Goal: Information Seeking & Learning: Find specific page/section

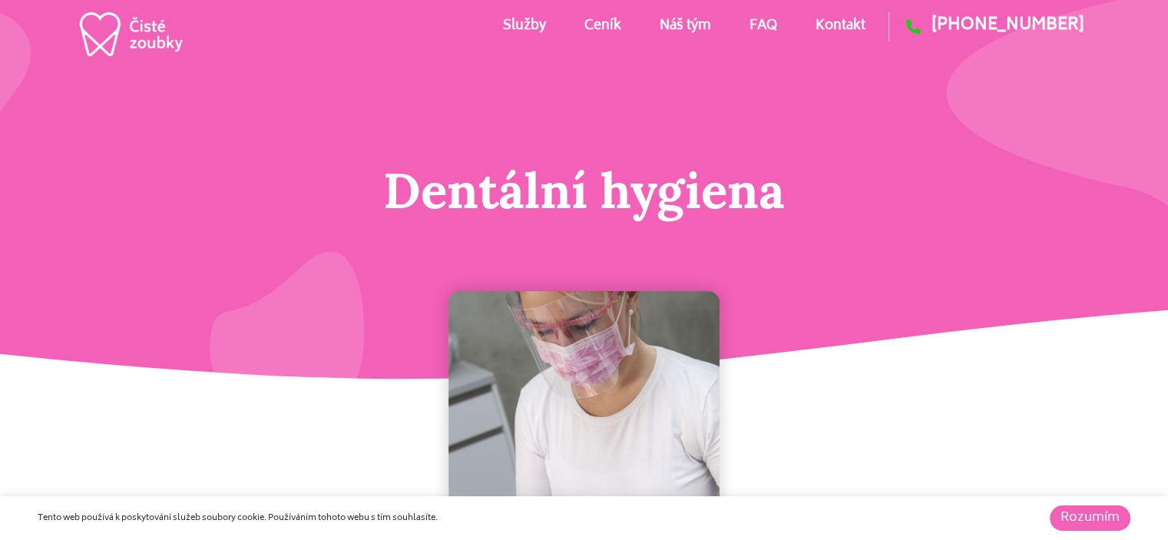
click at [688, 21] on link "Náš tým" at bounding box center [684, 26] width 51 height 69
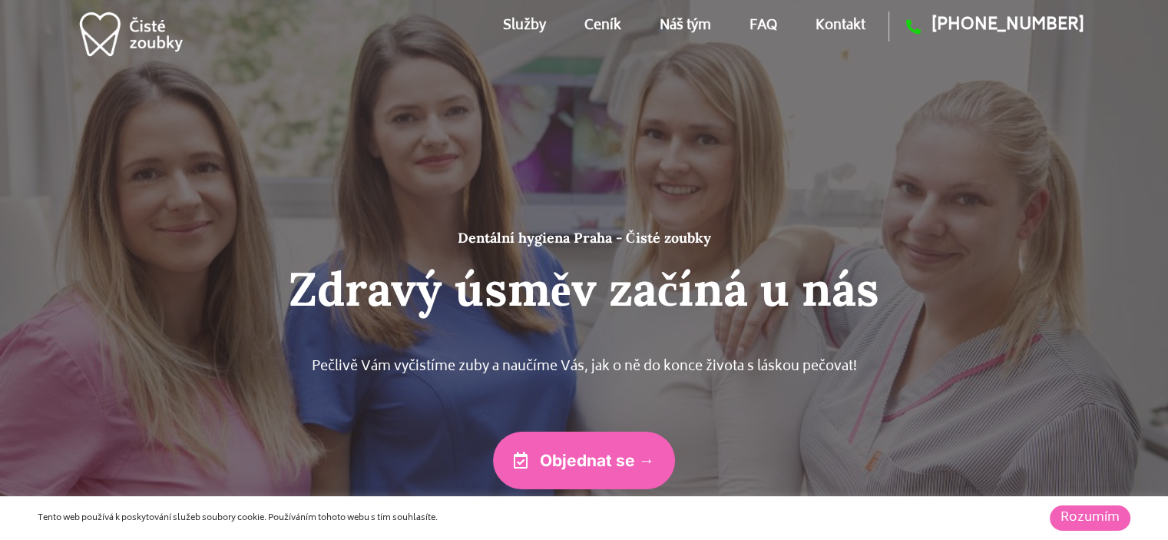
click at [603, 25] on link "Ceník" at bounding box center [602, 26] width 37 height 69
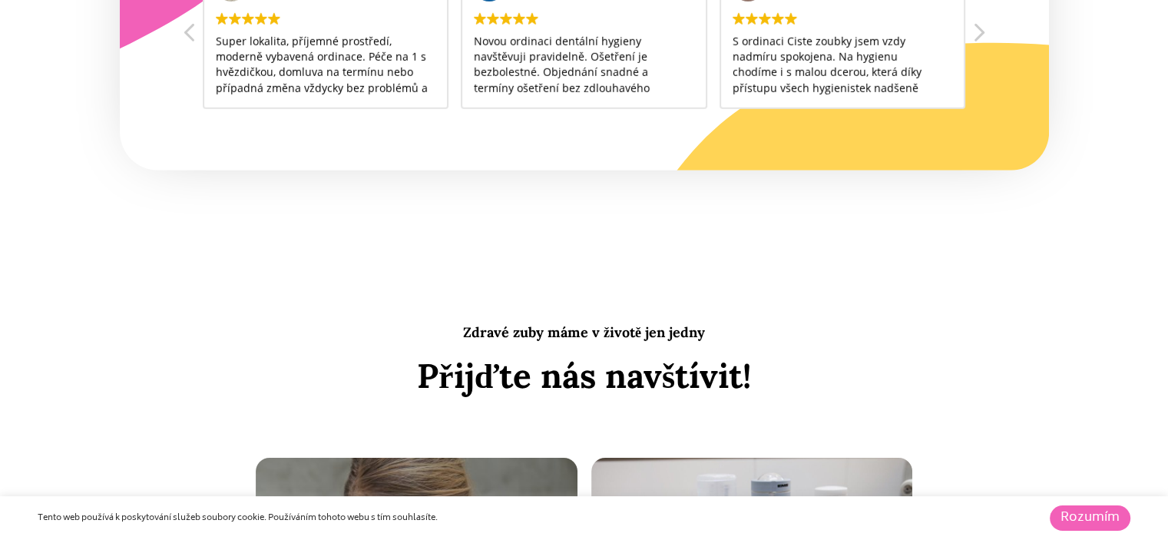
scroll to position [4619, 0]
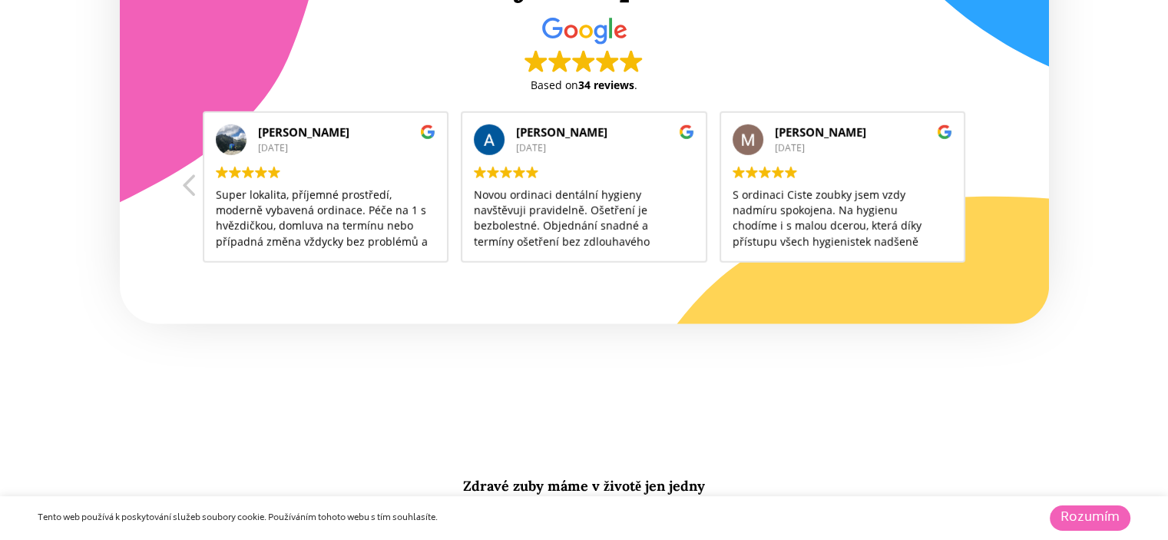
click at [191, 192] on div at bounding box center [190, 190] width 18 height 37
click at [983, 190] on div at bounding box center [977, 190] width 15 height 31
click at [192, 190] on div at bounding box center [190, 190] width 18 height 37
click at [190, 189] on div at bounding box center [190, 190] width 18 height 37
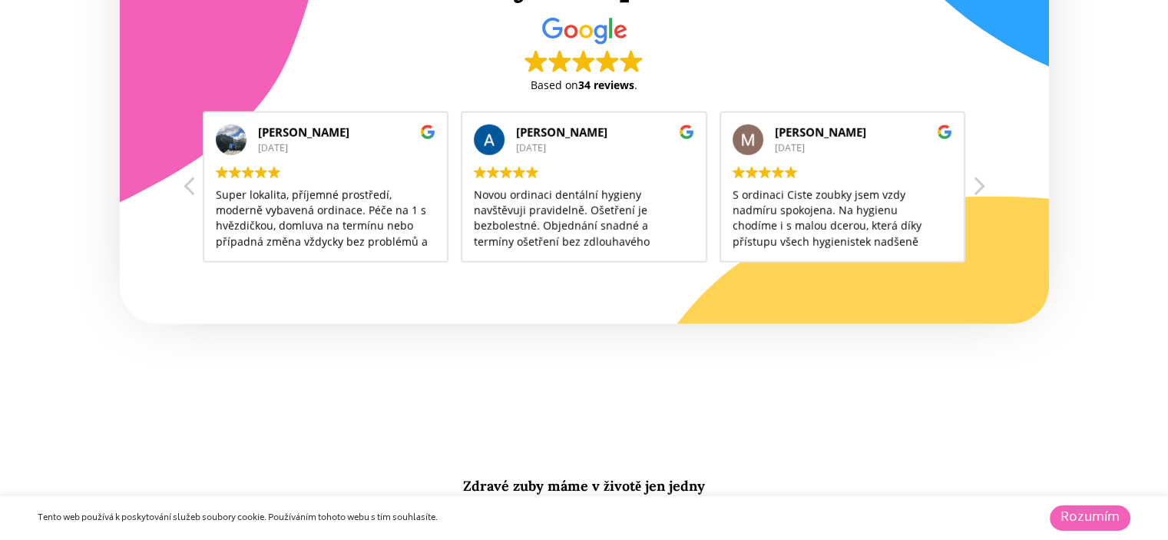
scroll to position [46, 0]
click at [979, 195] on div at bounding box center [978, 190] width 18 height 37
click at [983, 187] on div at bounding box center [978, 190] width 18 height 37
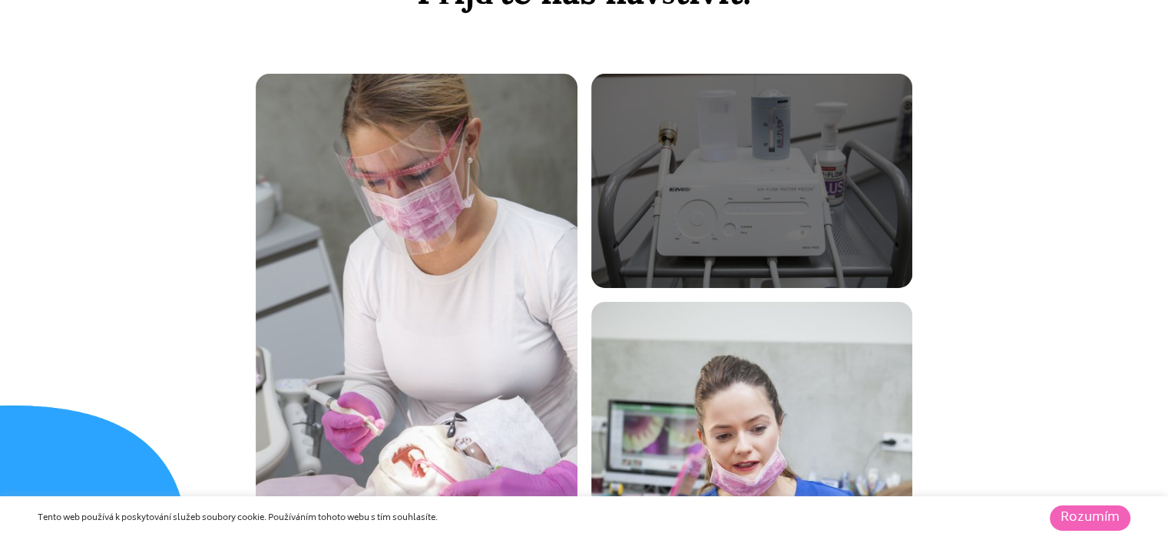
scroll to position [5233, 0]
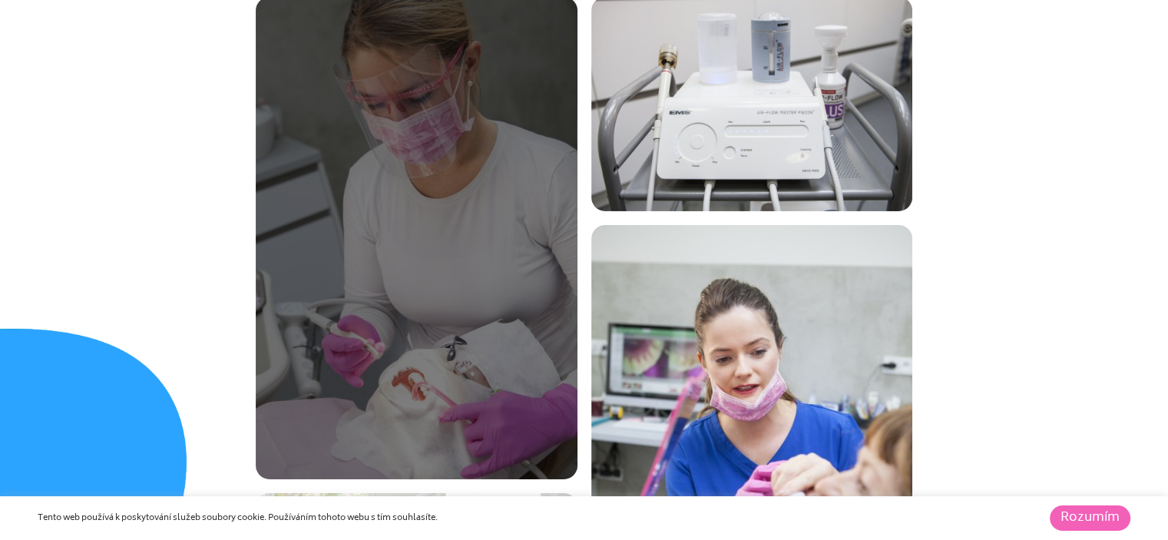
click at [494, 275] on div at bounding box center [417, 237] width 322 height 481
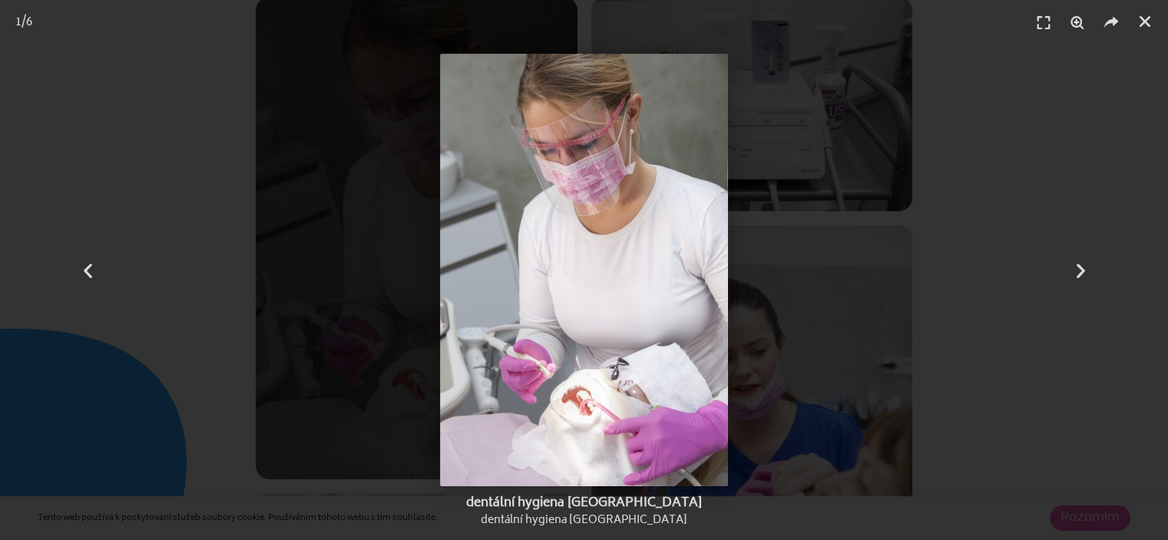
click at [494, 273] on img at bounding box center [584, 270] width 289 height 432
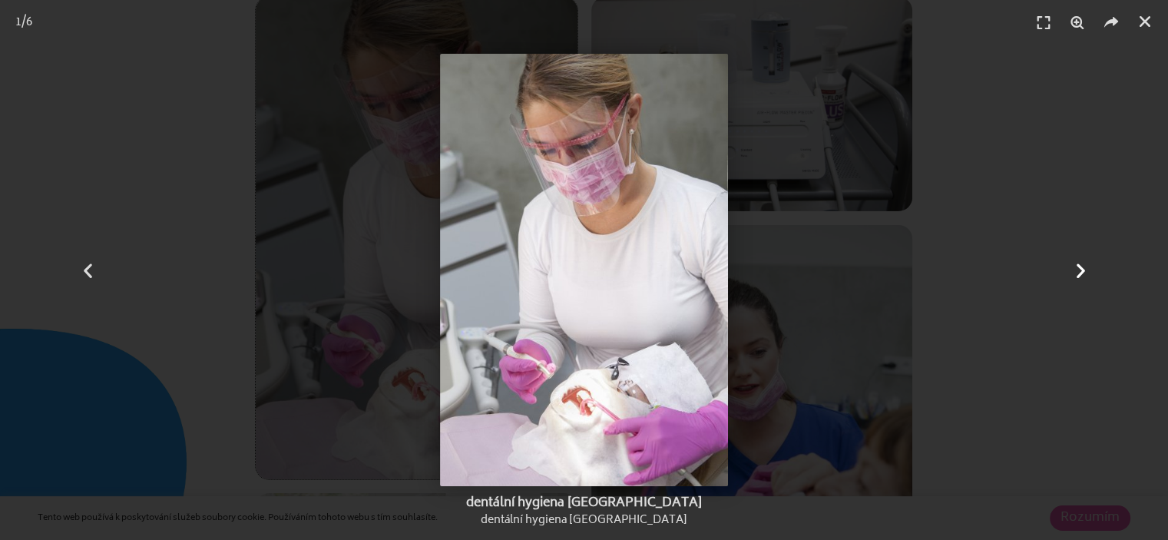
click at [1079, 263] on icon "Next slide" at bounding box center [1079, 269] width 19 height 19
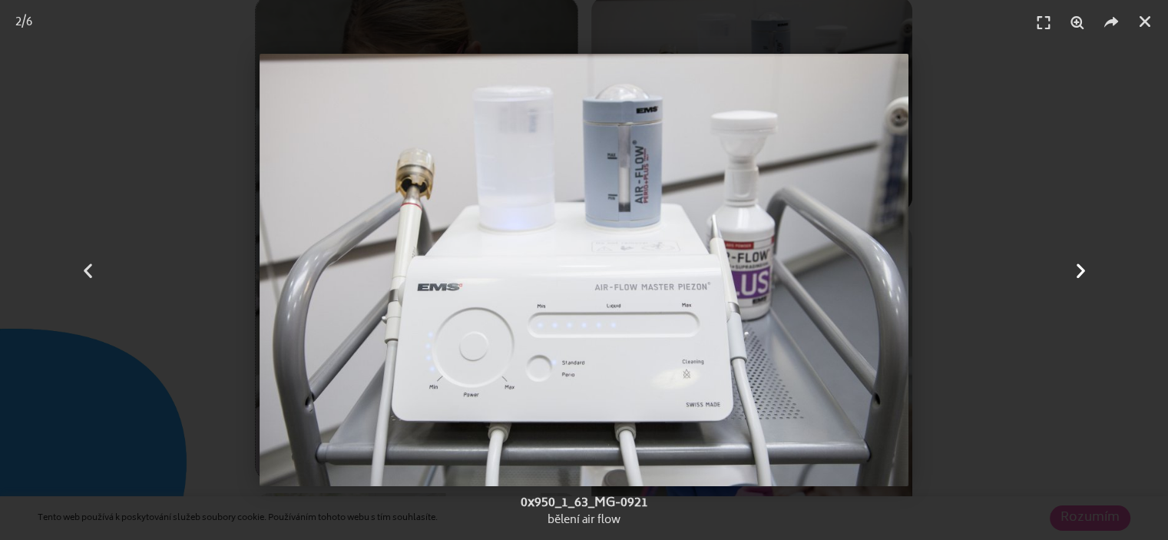
click at [1077, 264] on icon "Next slide" at bounding box center [1079, 269] width 19 height 19
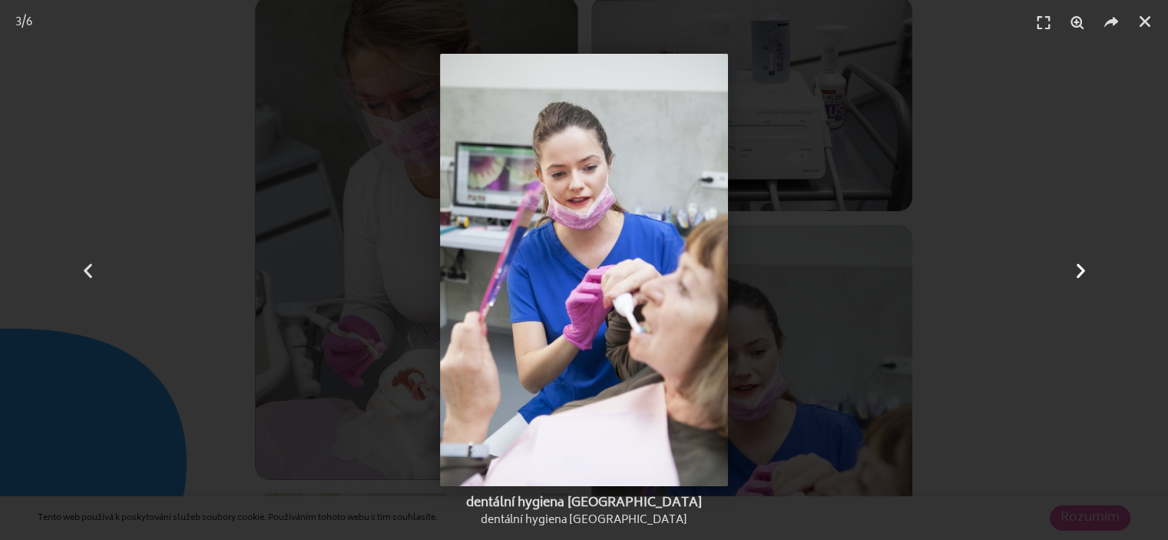
click at [1076, 264] on icon "Next slide" at bounding box center [1079, 269] width 19 height 19
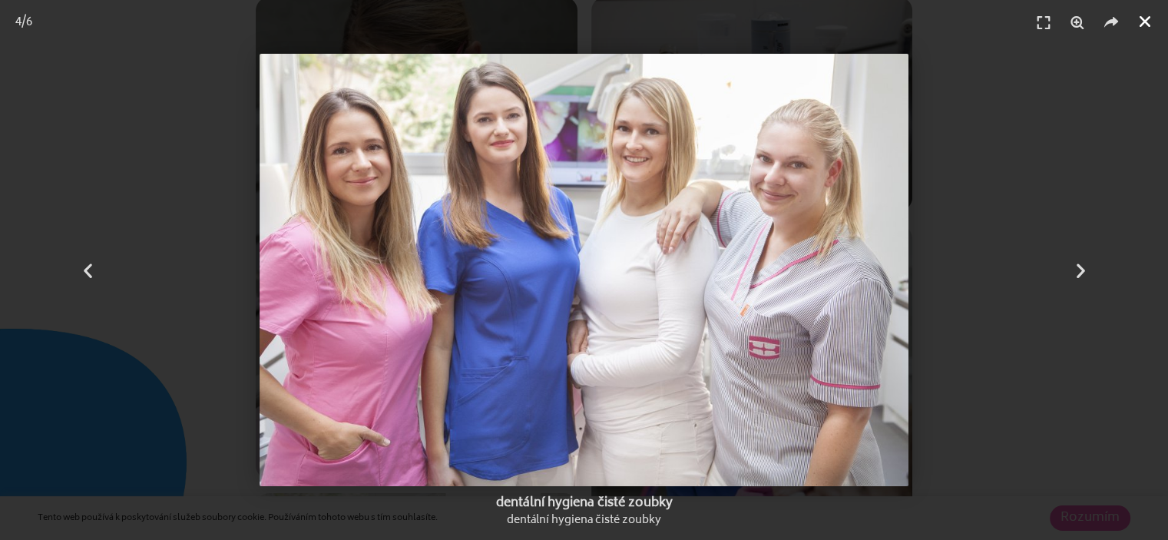
click at [1145, 24] on icon "Zavřít (Esc)" at bounding box center [1144, 21] width 15 height 15
